Goal: Information Seeking & Learning: Learn about a topic

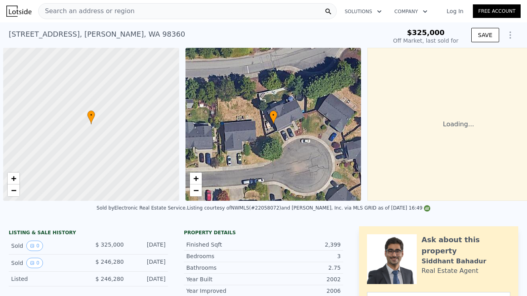
scroll to position [164, 0]
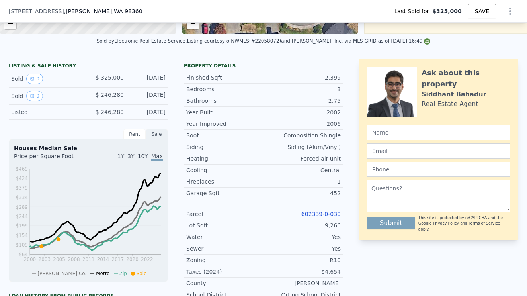
drag, startPoint x: 320, startPoint y: 201, endPoint x: 321, endPoint y: 197, distance: 4.5
click at [320, 208] on div "Parcel 602339-0-030" at bounding box center [263, 214] width 159 height 12
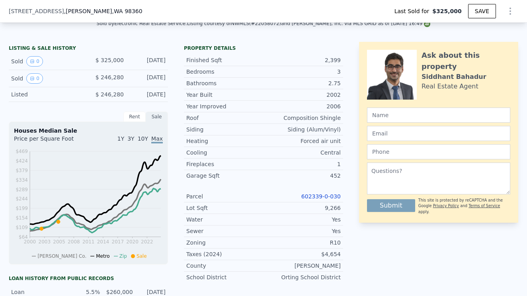
click at [321, 196] on link "602339-0-030" at bounding box center [321, 196] width 39 height 6
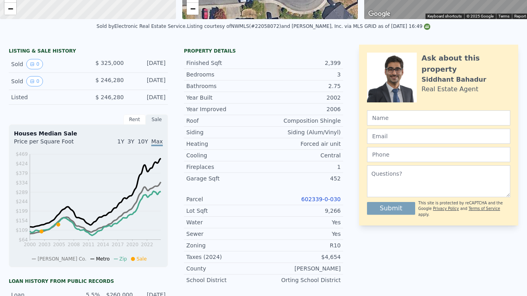
scroll to position [0, 0]
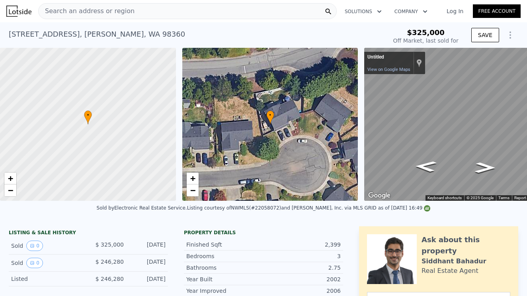
click at [63, 11] on span "Search an address or region" at bounding box center [87, 11] width 96 height 10
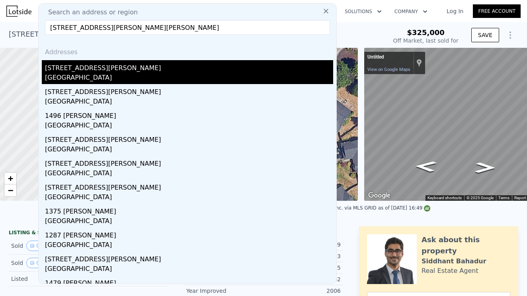
type input "[STREET_ADDRESS][PERSON_NAME][PERSON_NAME]"
click at [67, 70] on div "[STREET_ADDRESS][PERSON_NAME]" at bounding box center [189, 66] width 288 height 13
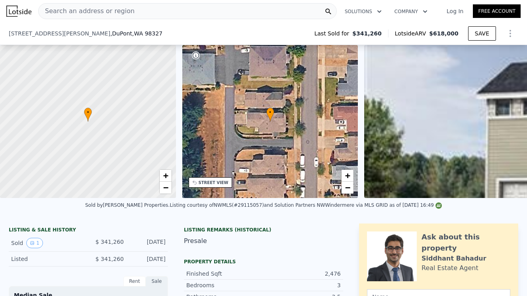
scroll to position [188, 0]
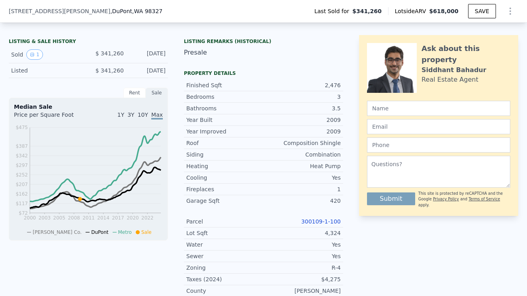
click at [319, 223] on link "300109-1-100" at bounding box center [321, 221] width 39 height 6
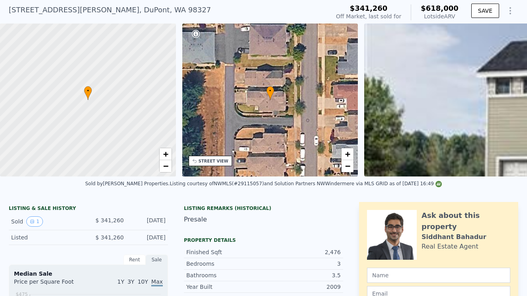
scroll to position [0, 0]
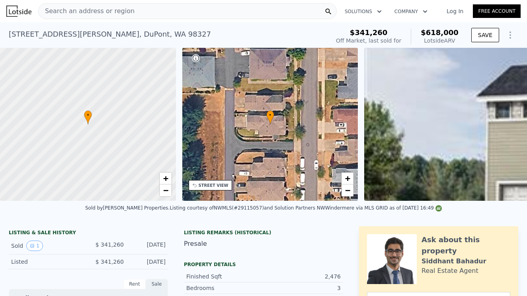
click at [125, 10] on span "Search an address or region" at bounding box center [87, 11] width 96 height 10
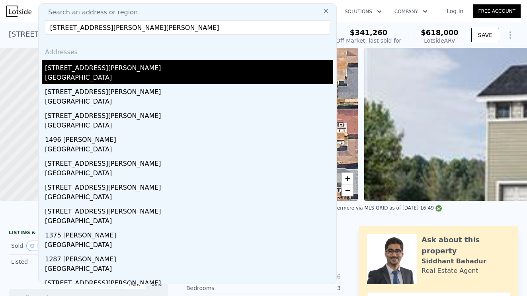
type input "[STREET_ADDRESS][PERSON_NAME][PERSON_NAME]"
click at [81, 71] on div "[STREET_ADDRESS][PERSON_NAME]" at bounding box center [189, 66] width 288 height 13
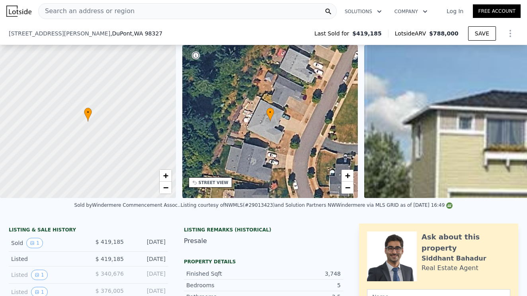
scroll to position [178, 0]
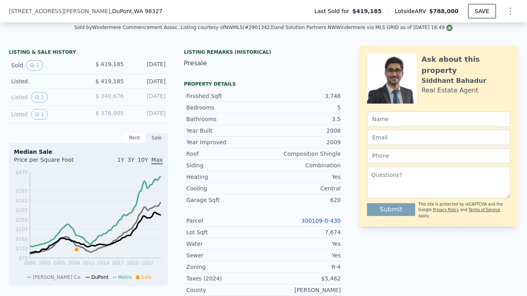
click at [319, 220] on link "300109-0-430" at bounding box center [321, 221] width 39 height 6
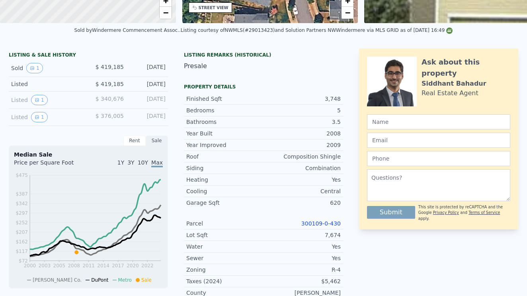
scroll to position [0, 0]
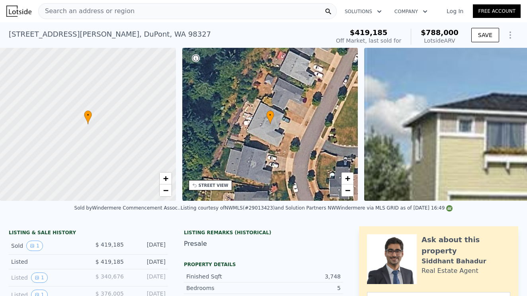
click at [104, 9] on span "Search an address or region" at bounding box center [87, 11] width 96 height 10
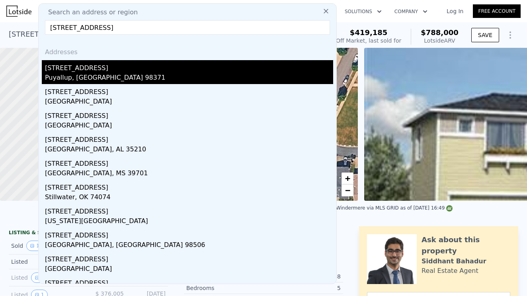
type input "[STREET_ADDRESS]"
click at [90, 75] on div "Puyallup, [GEOGRAPHIC_DATA] 98371" at bounding box center [189, 78] width 288 height 11
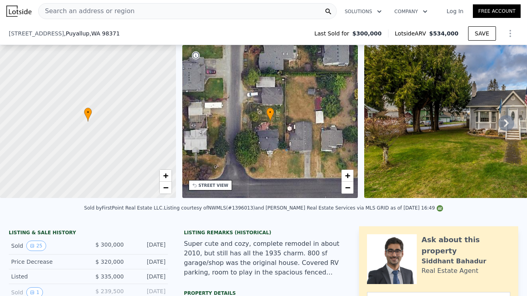
scroll to position [45, 0]
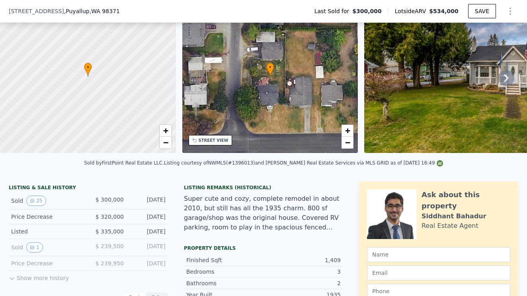
click at [504, 76] on icon at bounding box center [507, 78] width 16 height 16
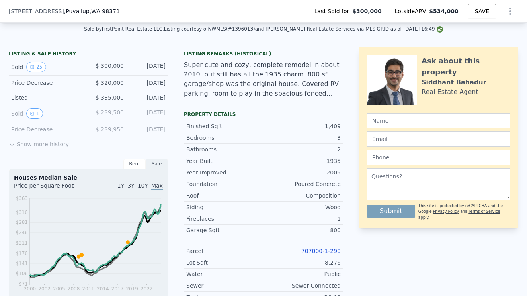
scroll to position [185, 0]
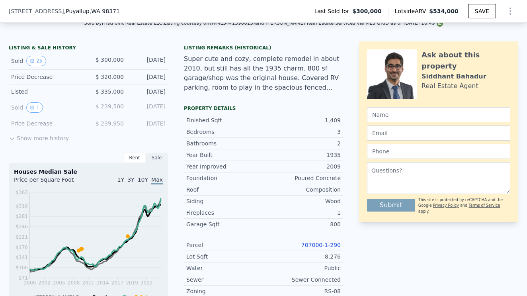
click at [322, 244] on link "707000-1-290" at bounding box center [321, 245] width 39 height 6
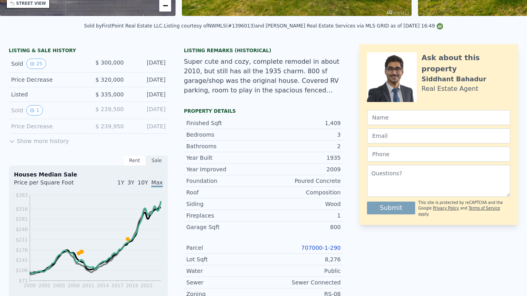
scroll to position [0, 0]
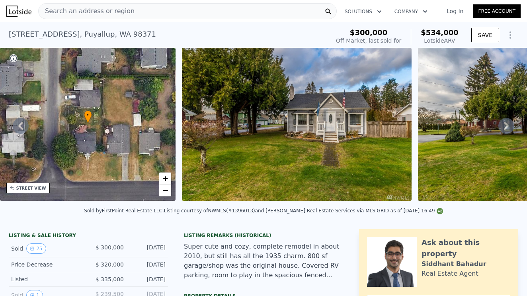
click at [73, 9] on span "Search an address or region" at bounding box center [87, 11] width 96 height 10
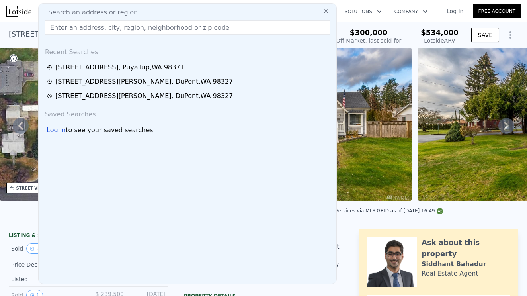
click at [60, 14] on span "Search an address or region" at bounding box center [90, 13] width 96 height 10
click at [69, 25] on input "text" at bounding box center [187, 27] width 285 height 14
paste input "[STREET_ADDRESS]"
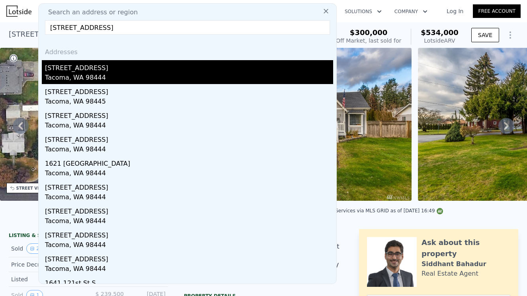
type input "[STREET_ADDRESS]"
click at [74, 73] on div "Tacoma, WA 98444" at bounding box center [189, 78] width 288 height 11
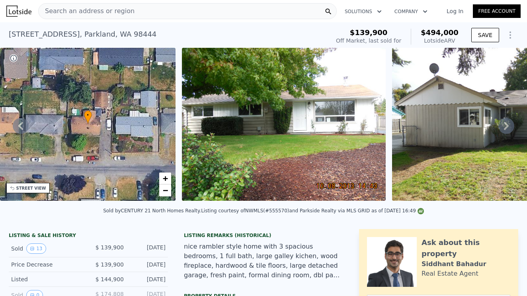
click at [71, 13] on span "Search an address or region" at bounding box center [87, 11] width 96 height 10
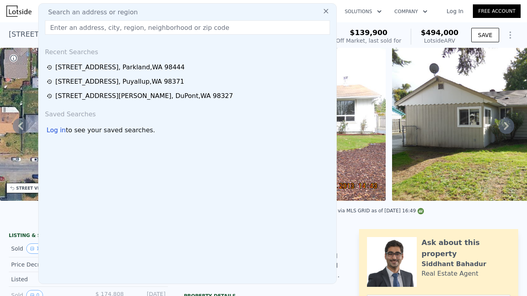
click at [59, 24] on input "text" at bounding box center [187, 27] width 285 height 14
paste input "[STREET_ADDRESS]"
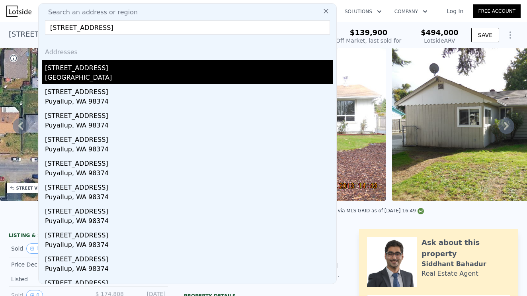
type input "[STREET_ADDRESS]"
click at [86, 76] on div "[GEOGRAPHIC_DATA]" at bounding box center [189, 78] width 288 height 11
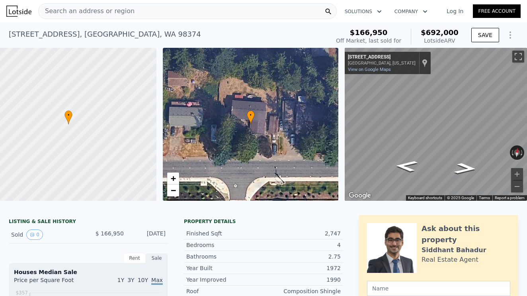
scroll to position [161, 0]
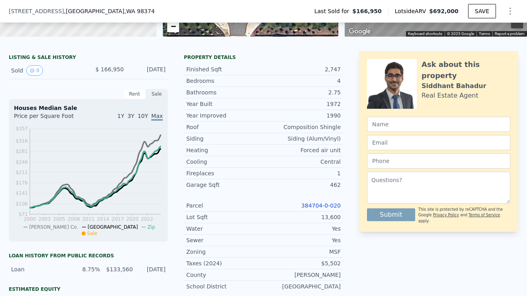
click at [322, 206] on link "384704-0-020" at bounding box center [321, 205] width 39 height 6
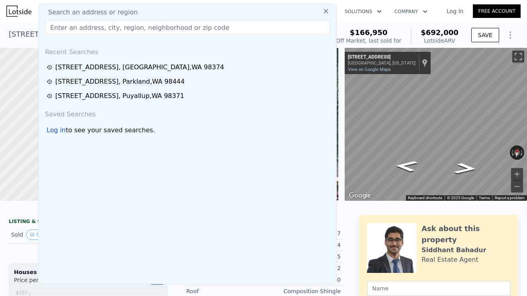
click at [73, 26] on input "text" at bounding box center [187, 27] width 285 height 14
paste input "[STREET_ADDRESS]"
type input "[STREET_ADDRESS]"
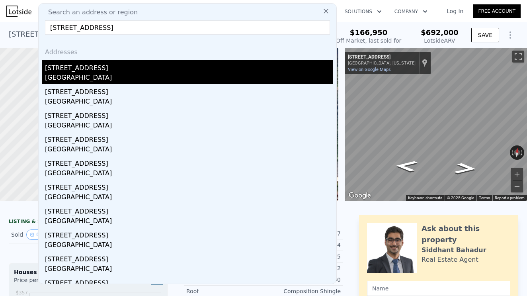
click at [84, 70] on div "[STREET_ADDRESS]" at bounding box center [189, 66] width 288 height 13
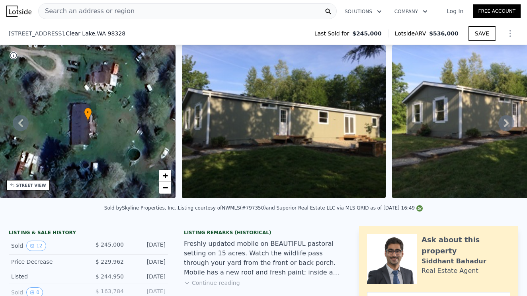
scroll to position [219, 0]
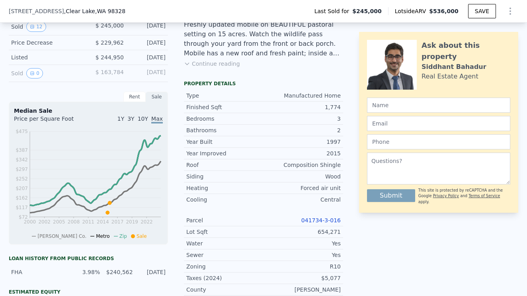
click at [327, 218] on link "041734-3-016" at bounding box center [321, 220] width 39 height 6
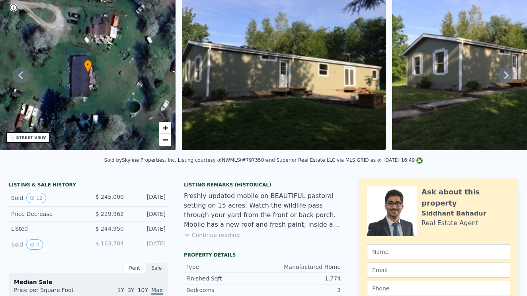
scroll to position [0, 0]
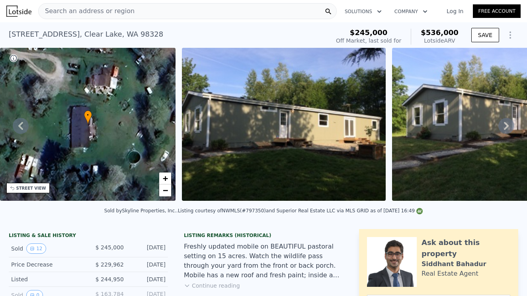
click at [127, 30] on div "[STREET_ADDRESS]" at bounding box center [86, 34] width 155 height 11
click at [113, 7] on span "Search an address or region" at bounding box center [87, 11] width 96 height 10
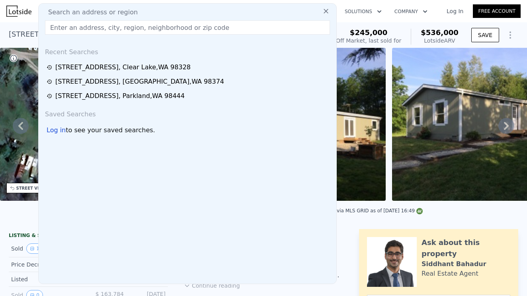
click at [54, 28] on input "text" at bounding box center [187, 27] width 285 height 14
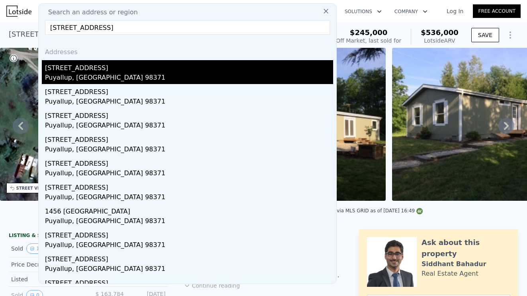
type input "[STREET_ADDRESS]"
click at [92, 71] on div "[STREET_ADDRESS]" at bounding box center [189, 66] width 288 height 13
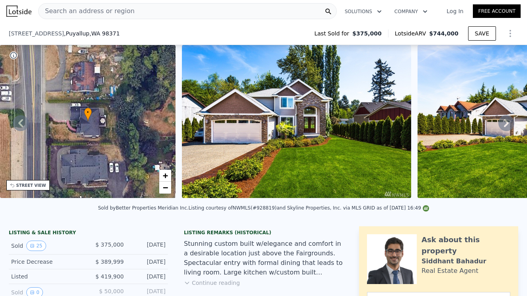
scroll to position [236, 0]
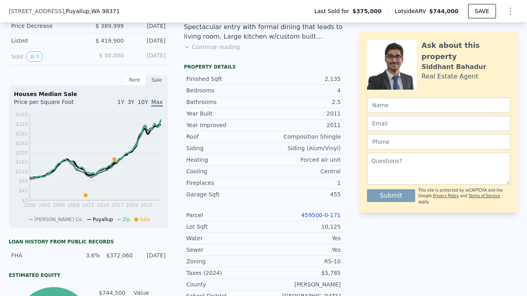
click at [332, 214] on link "459500-0-171" at bounding box center [321, 215] width 39 height 6
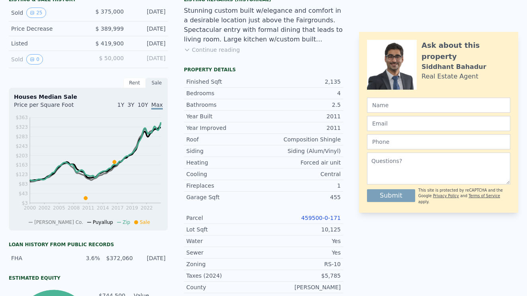
scroll to position [0, 0]
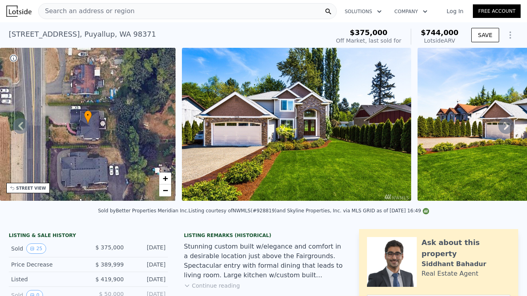
click at [124, 7] on span "Search an address or region" at bounding box center [87, 11] width 96 height 10
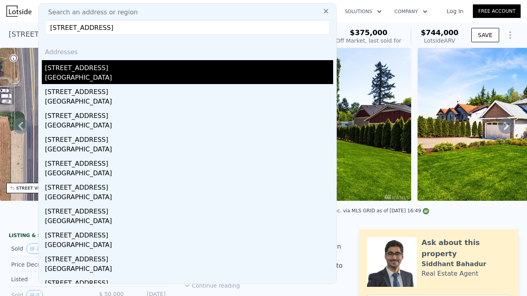
type input "[STREET_ADDRESS]"
click at [78, 74] on div "[GEOGRAPHIC_DATA]" at bounding box center [189, 78] width 288 height 11
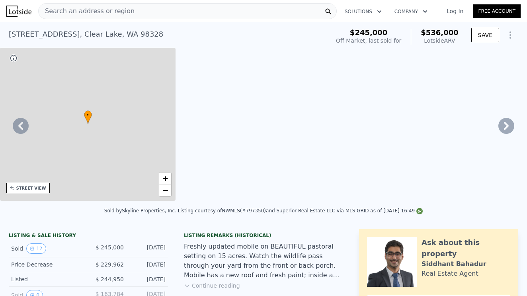
type input "$ 536,000"
type input "5"
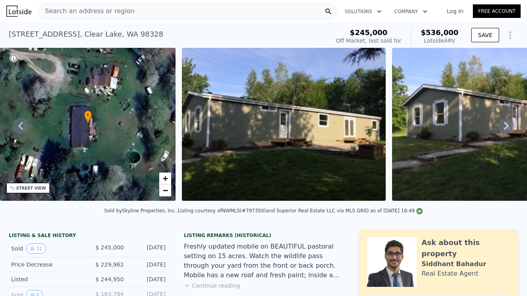
type input "3"
type input "1.75"
type input "2"
type input "1506"
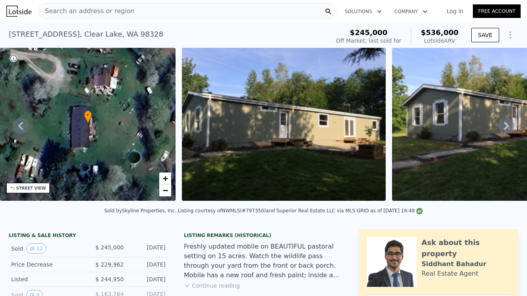
type input "1782"
type input "54014"
type input "202118"
type input "$ 233,564"
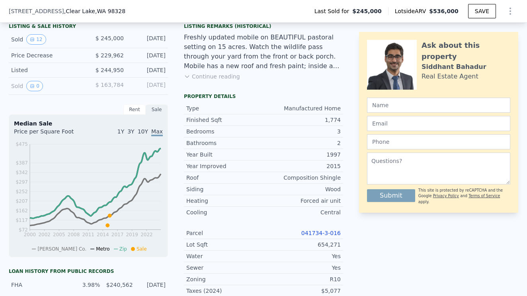
scroll to position [220, 0]
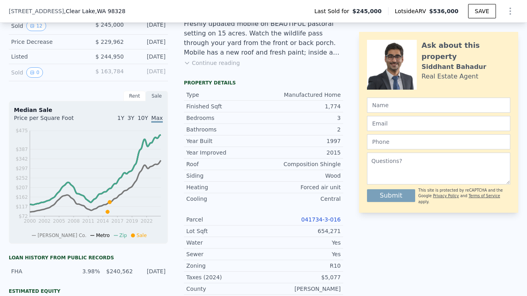
click at [323, 216] on link "041734-3-016" at bounding box center [321, 219] width 39 height 6
